Goal: Transaction & Acquisition: Purchase product/service

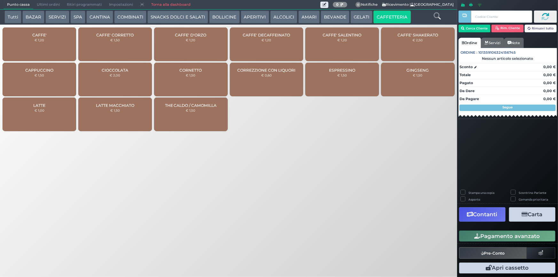
click at [65, 38] on div "CAFFE' € 1,20" at bounding box center [40, 45] width 74 height 34
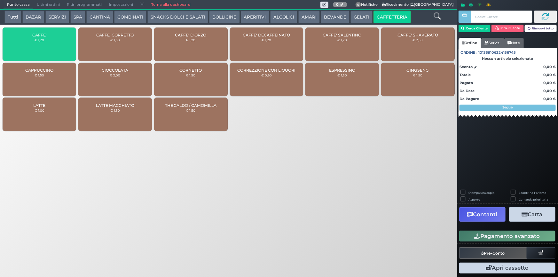
click at [65, 38] on div "CAFFE' € 1,20" at bounding box center [40, 45] width 74 height 34
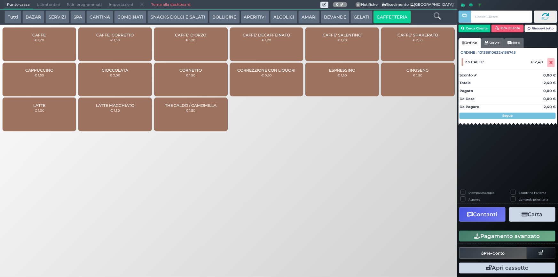
click at [511, 236] on button "Pagamento avanzato" at bounding box center [508, 236] width 96 height 11
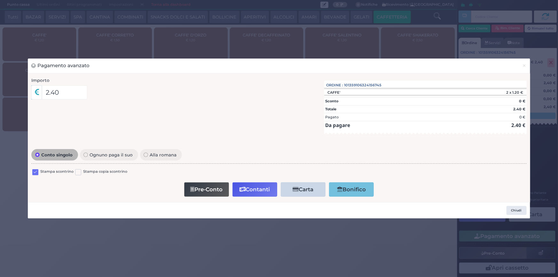
click at [38, 172] on label at bounding box center [35, 172] width 6 height 6
click at [0, 0] on input "checkbox" at bounding box center [0, 0] width 0 height 0
click at [268, 189] on button "Contanti" at bounding box center [255, 189] width 45 height 14
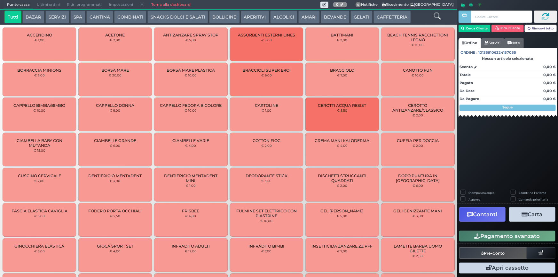
click at [42, 8] on span "Ultimi ordini" at bounding box center [48, 4] width 30 height 9
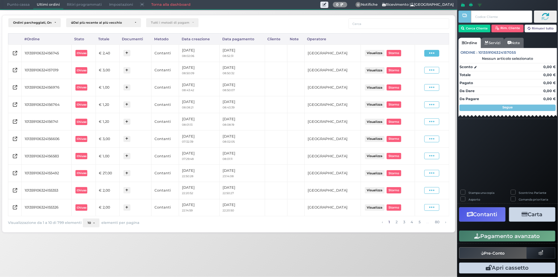
click at [426, 53] on span at bounding box center [432, 53] width 15 height 7
click at [415, 68] on span "Ristampa Pre-Conto" at bounding box center [418, 71] width 26 height 11
click at [13, 11] on div "Ordini parcheggiati, Ordini aperti, Ordini chiusi Dal più recente al più vecchi…" at bounding box center [229, 122] width 464 height 225
drag, startPoint x: 15, startPoint y: 4, endPoint x: 15, endPoint y: 10, distance: 6.4
click at [15, 9] on div "Punto cassa [GEOGRAPHIC_DATA] Ultimi ordini Delivery Ritiri programmati Imposta…" at bounding box center [229, 117] width 464 height 235
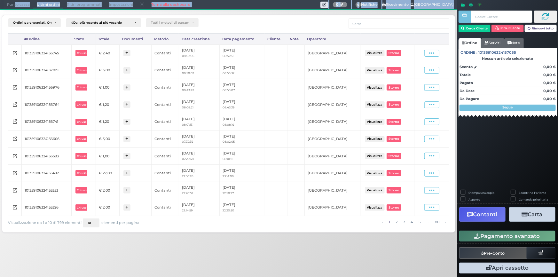
click at [15, 7] on span "Punto cassa" at bounding box center [19, 4] width 30 height 9
